Goal: Information Seeking & Learning: Learn about a topic

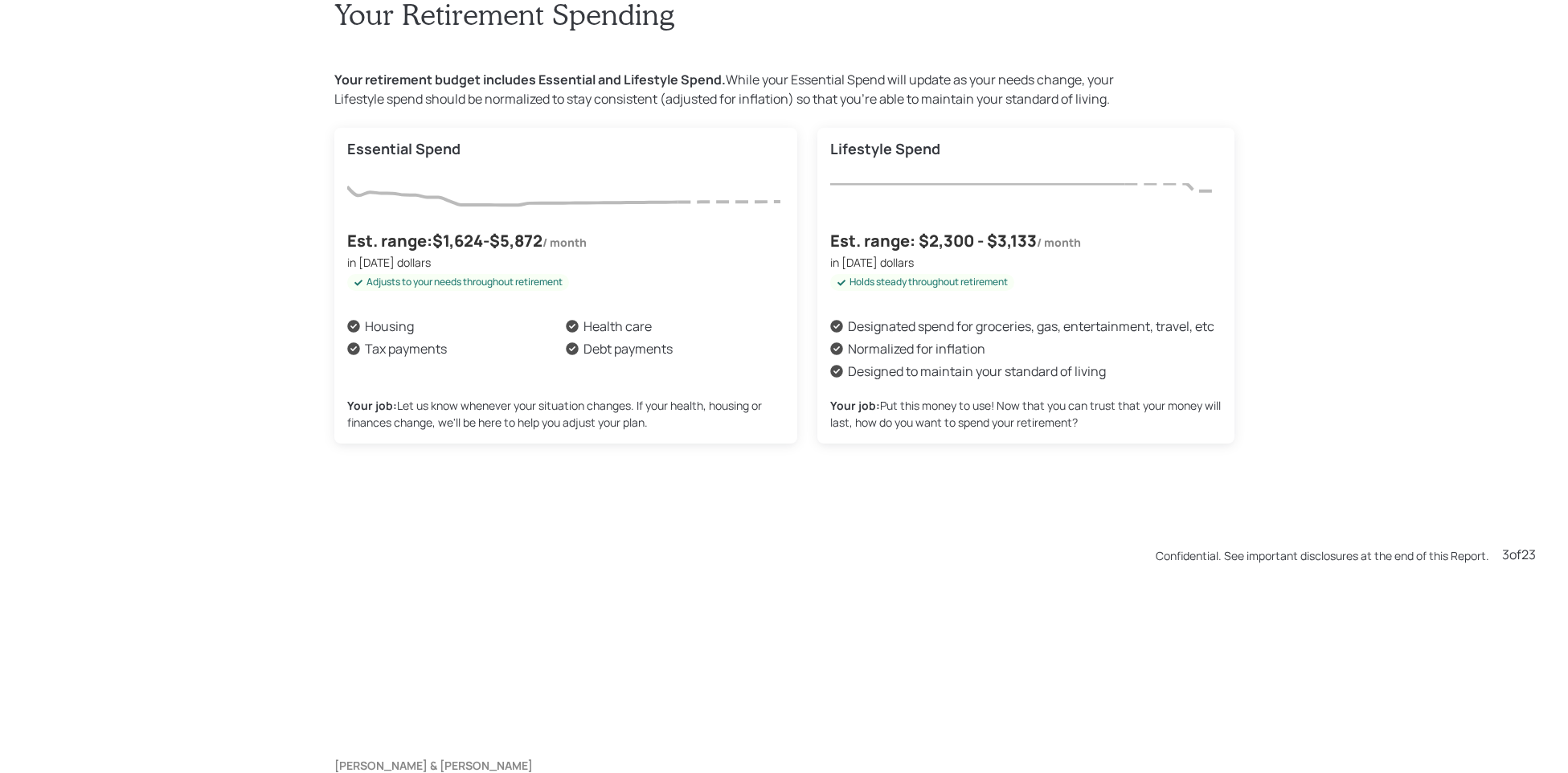
scroll to position [1547, 0]
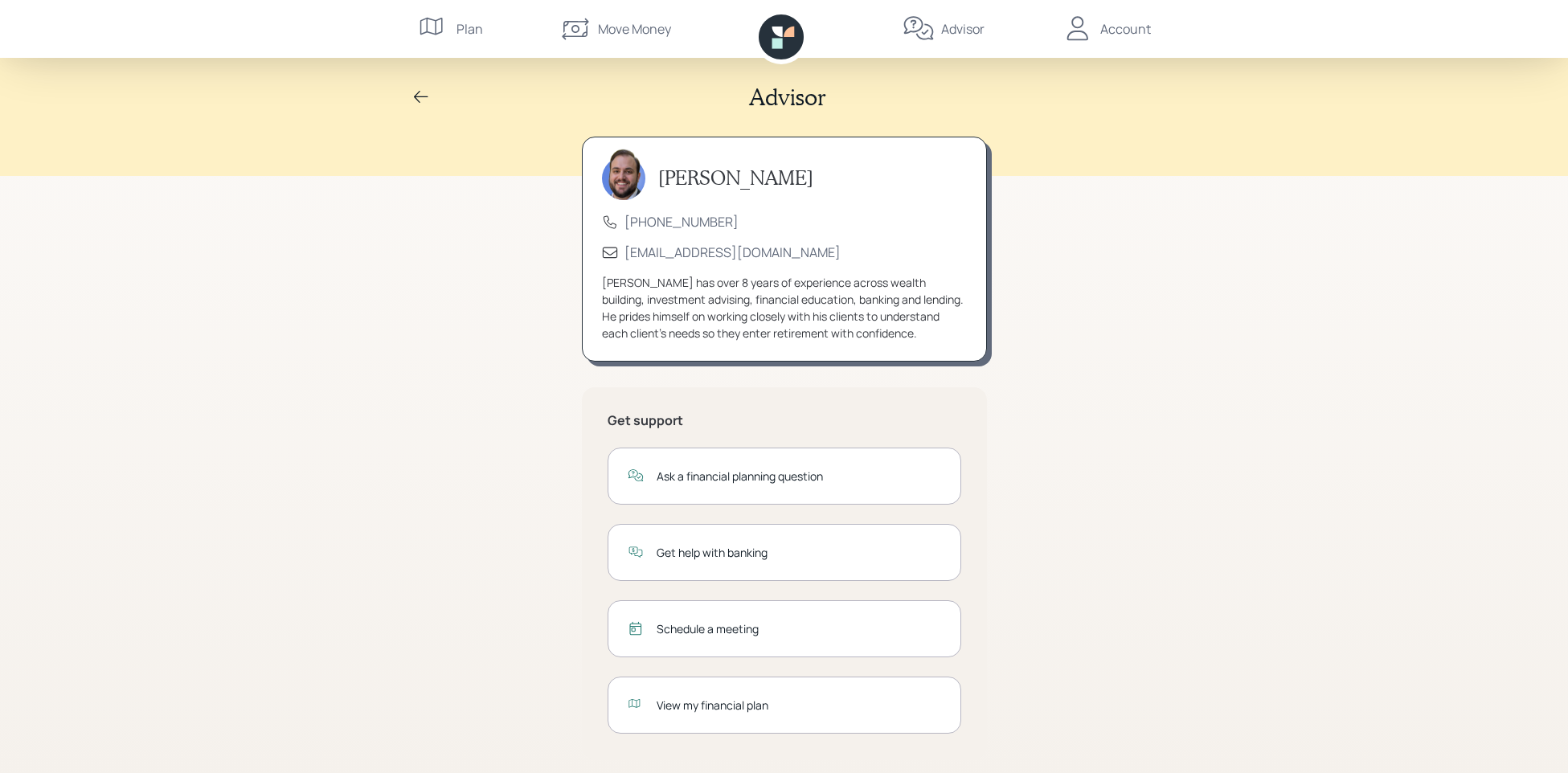
click at [744, 701] on div "View my financial plan" at bounding box center [799, 705] width 285 height 17
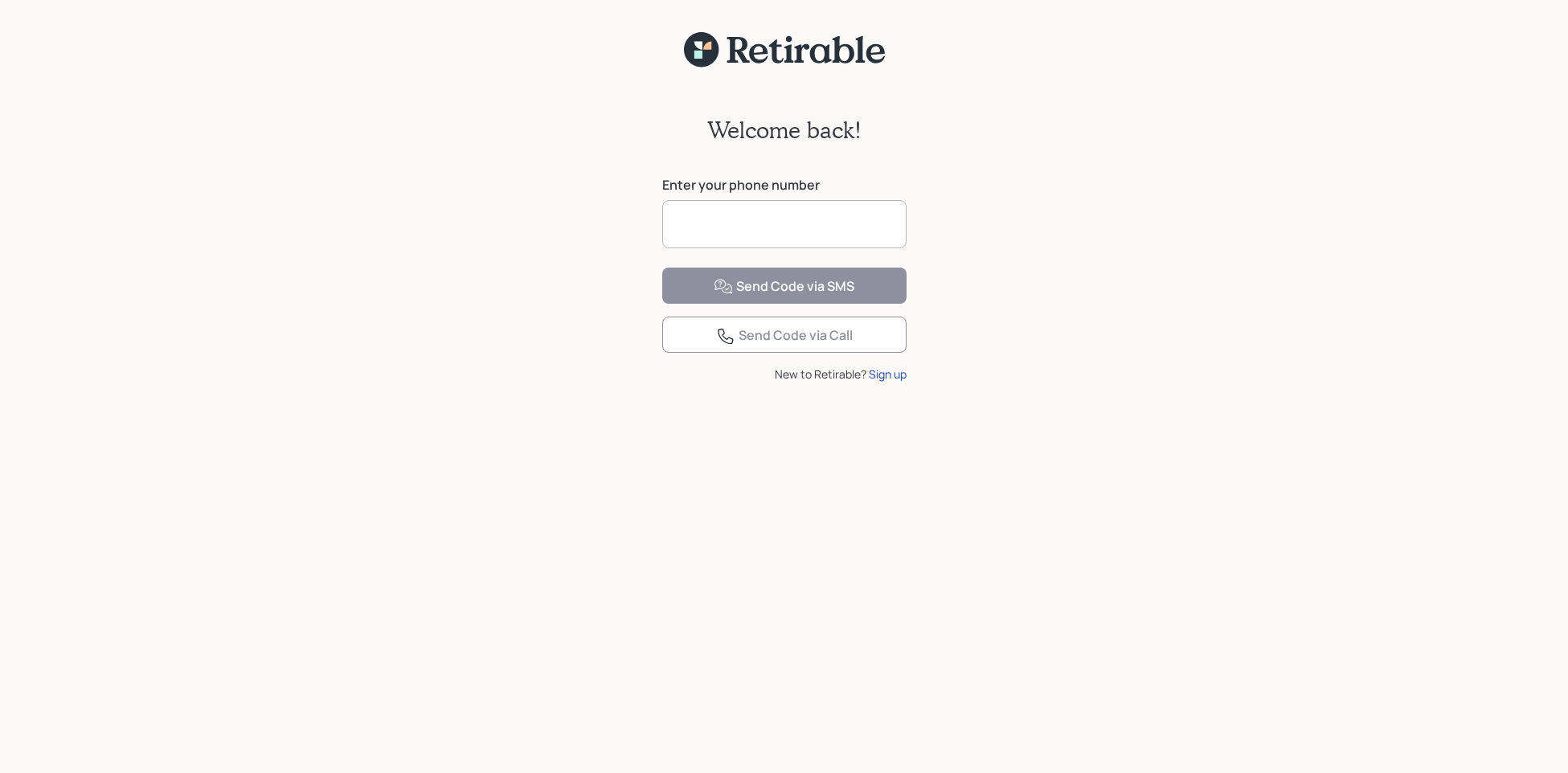
click at [733, 222] on input at bounding box center [784, 224] width 244 height 48
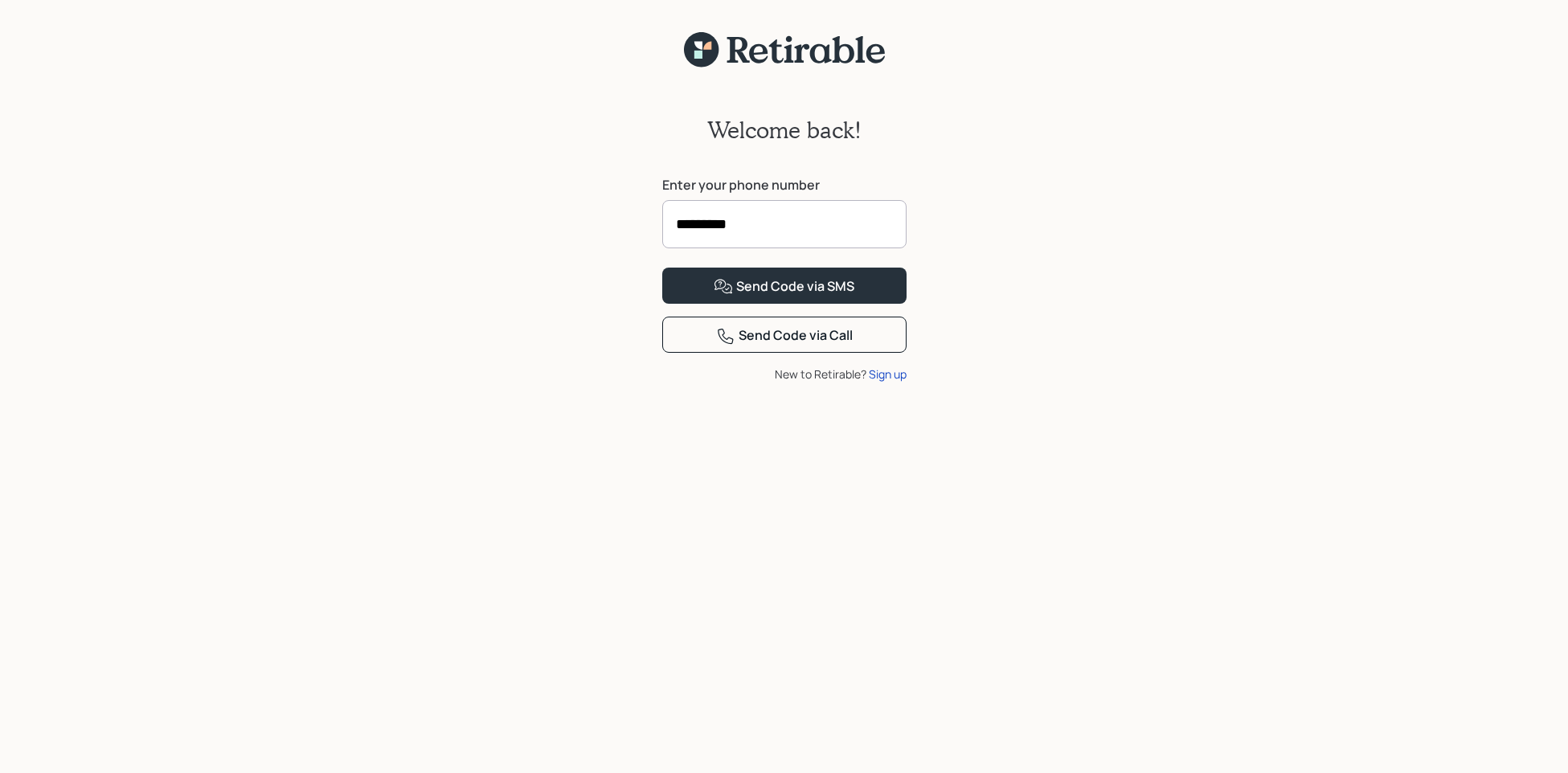
type input "**********"
click at [809, 296] on div "Send Code via SMS" at bounding box center [783, 287] width 141 height 19
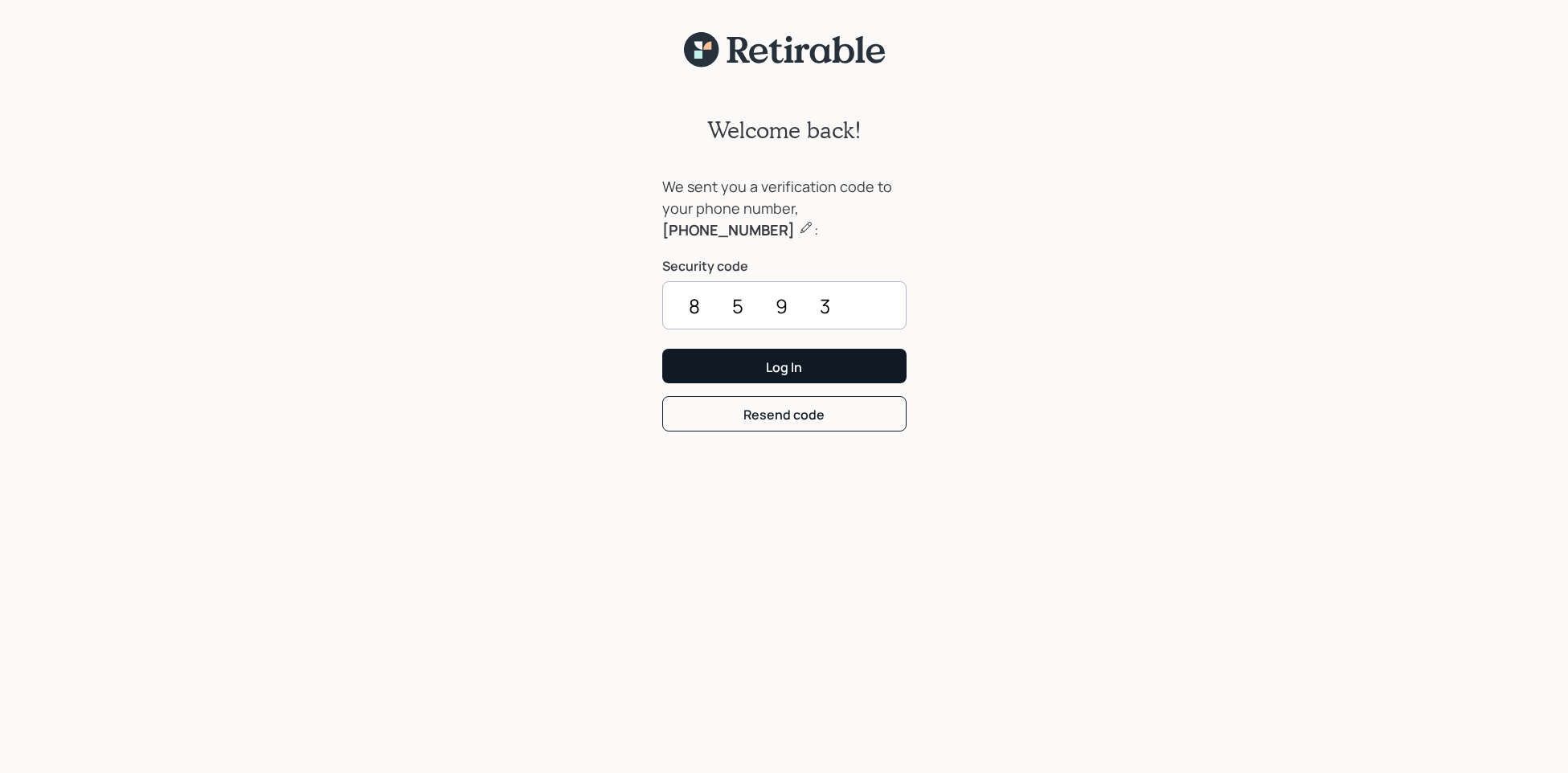
type input "8593"
click at [814, 357] on button "Log In" at bounding box center [784, 366] width 244 height 35
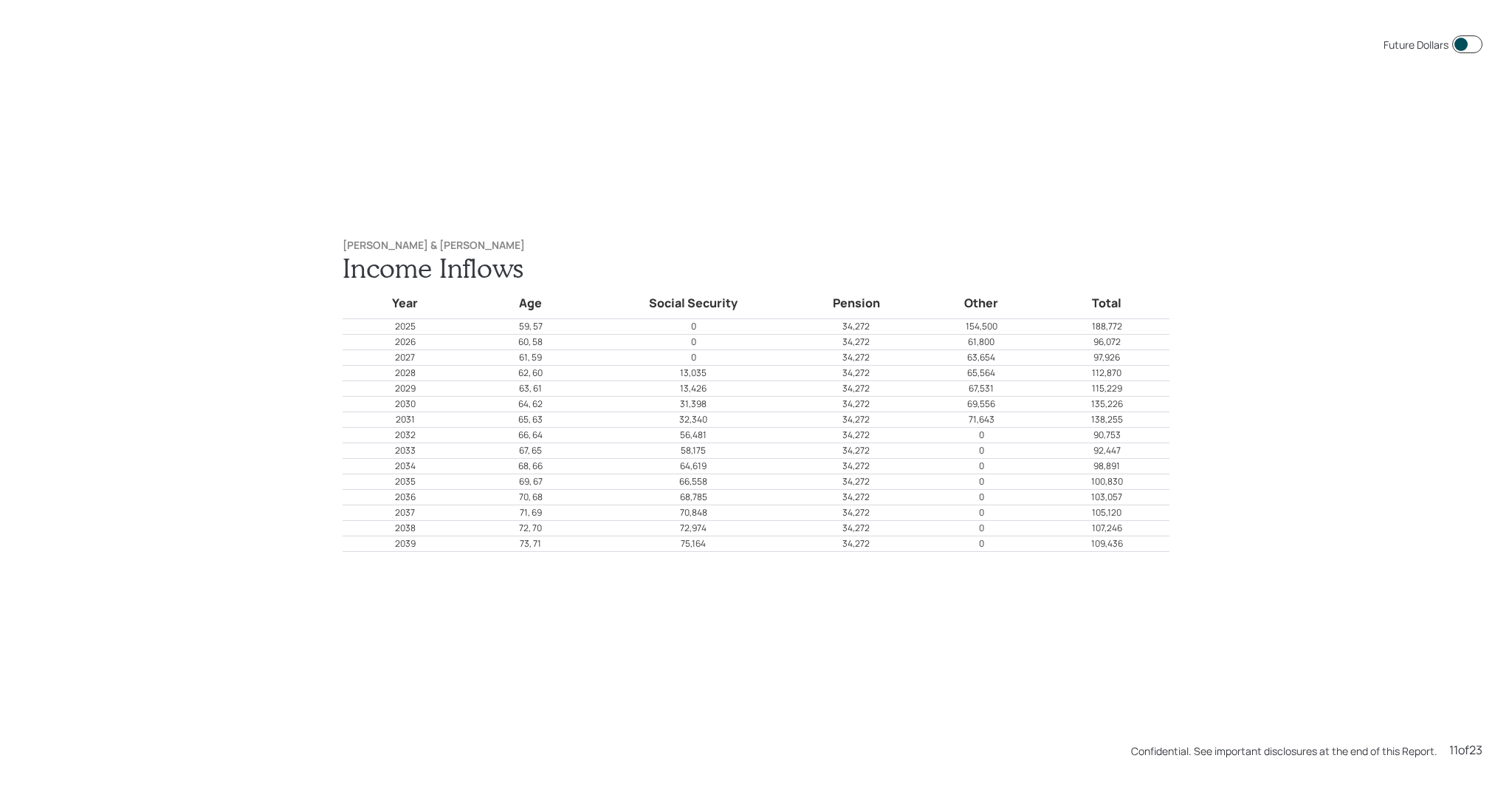
scroll to position [7920, 0]
click at [1046, 341] on p "96,072" at bounding box center [1106, 345] width 124 height 13
click at [1044, 338] on tr "2026 60, 58 0 34,272 61,800 96,072" at bounding box center [756, 346] width 827 height 16
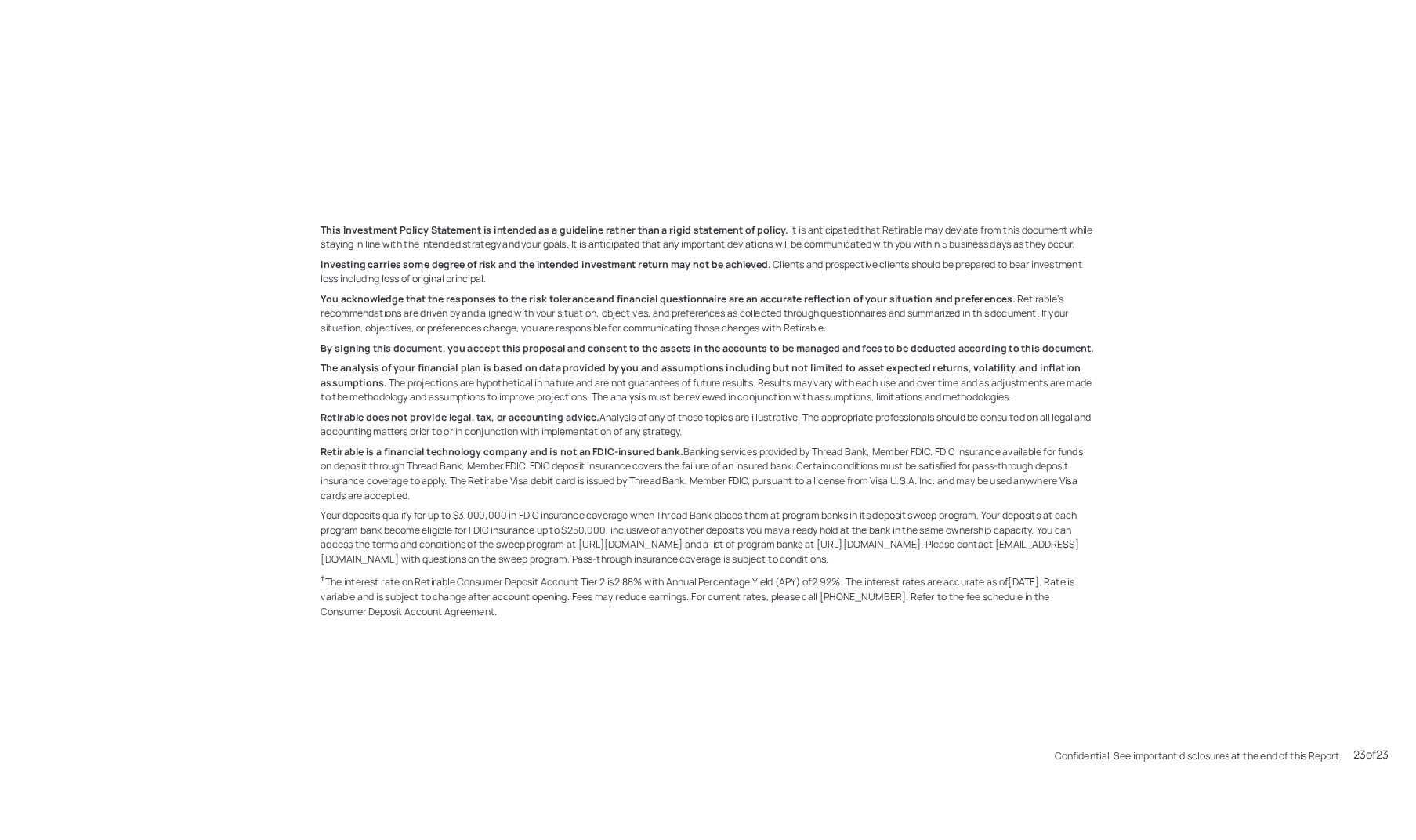
scroll to position [0, 0]
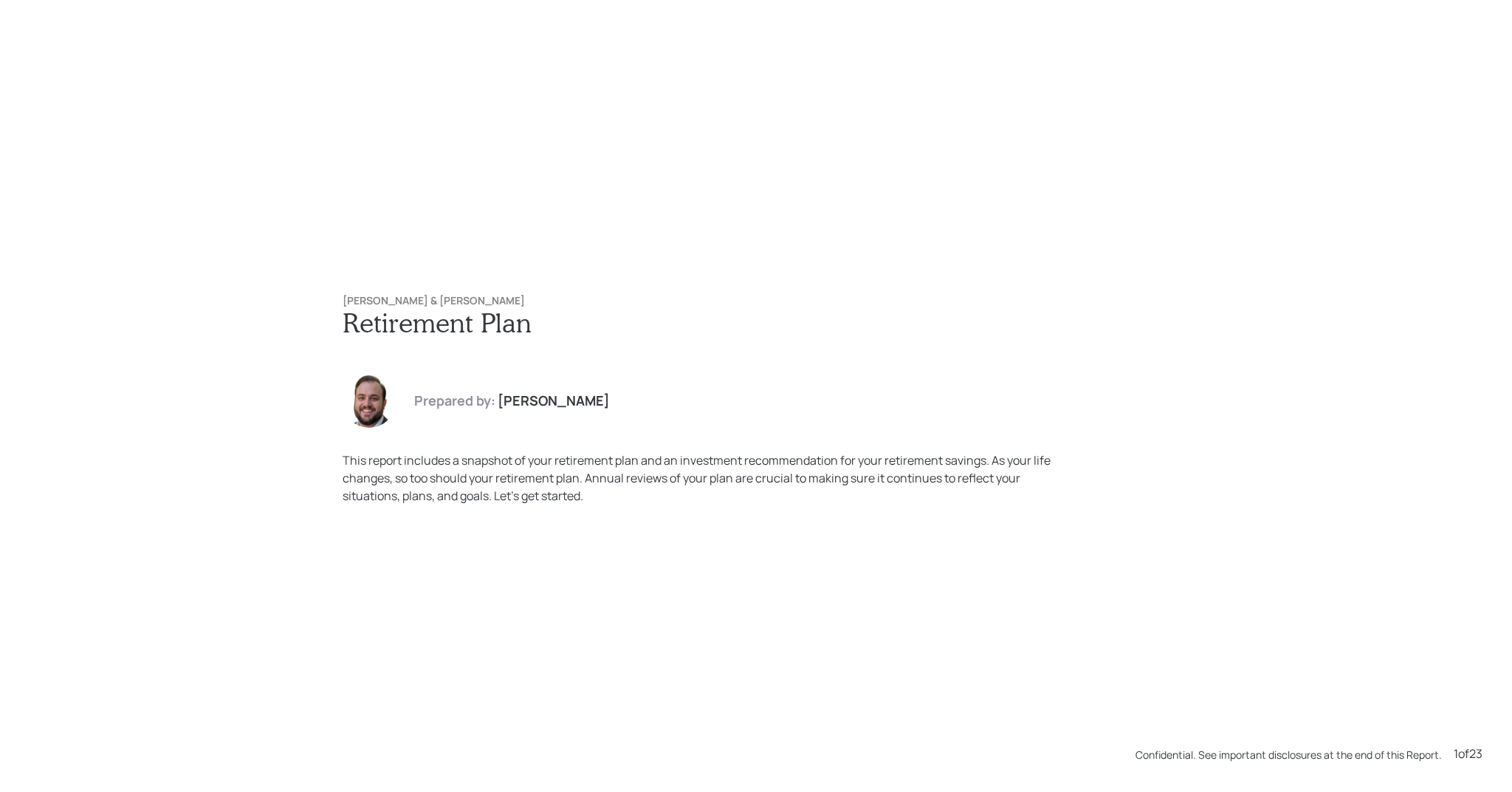
scroll to position [1584, 0]
